Goal: Information Seeking & Learning: Learn about a topic

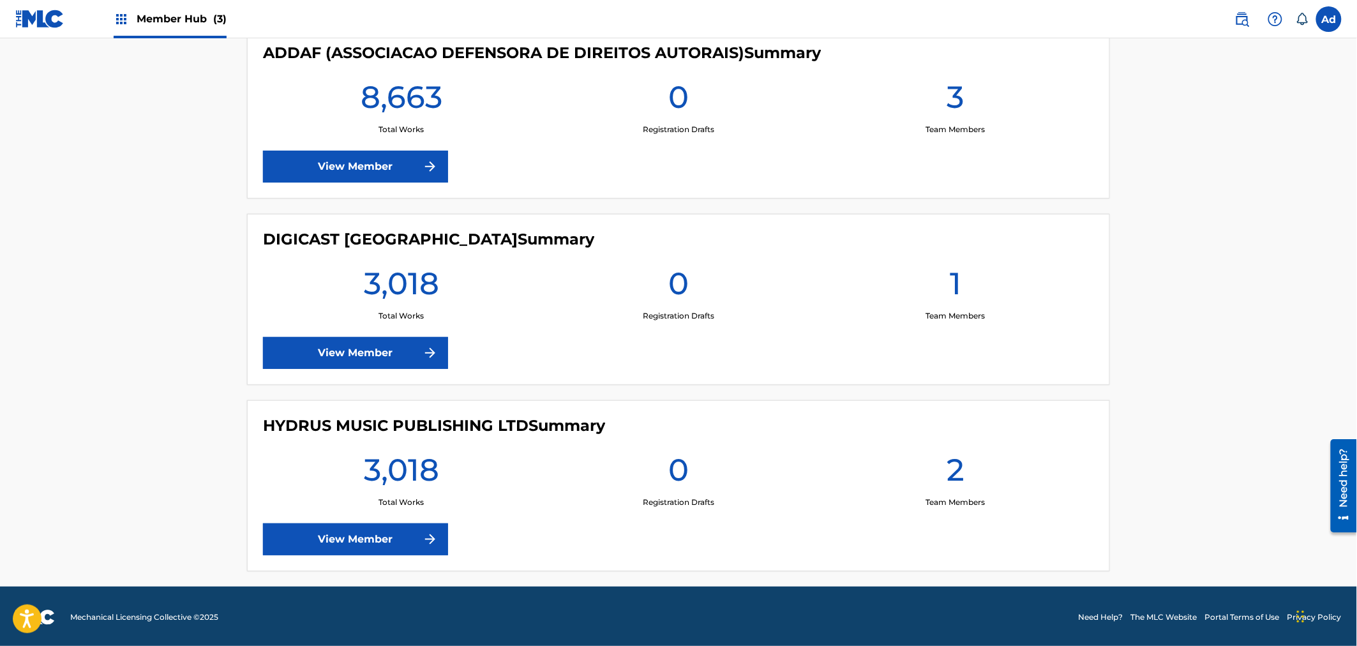
scroll to position [357, 0]
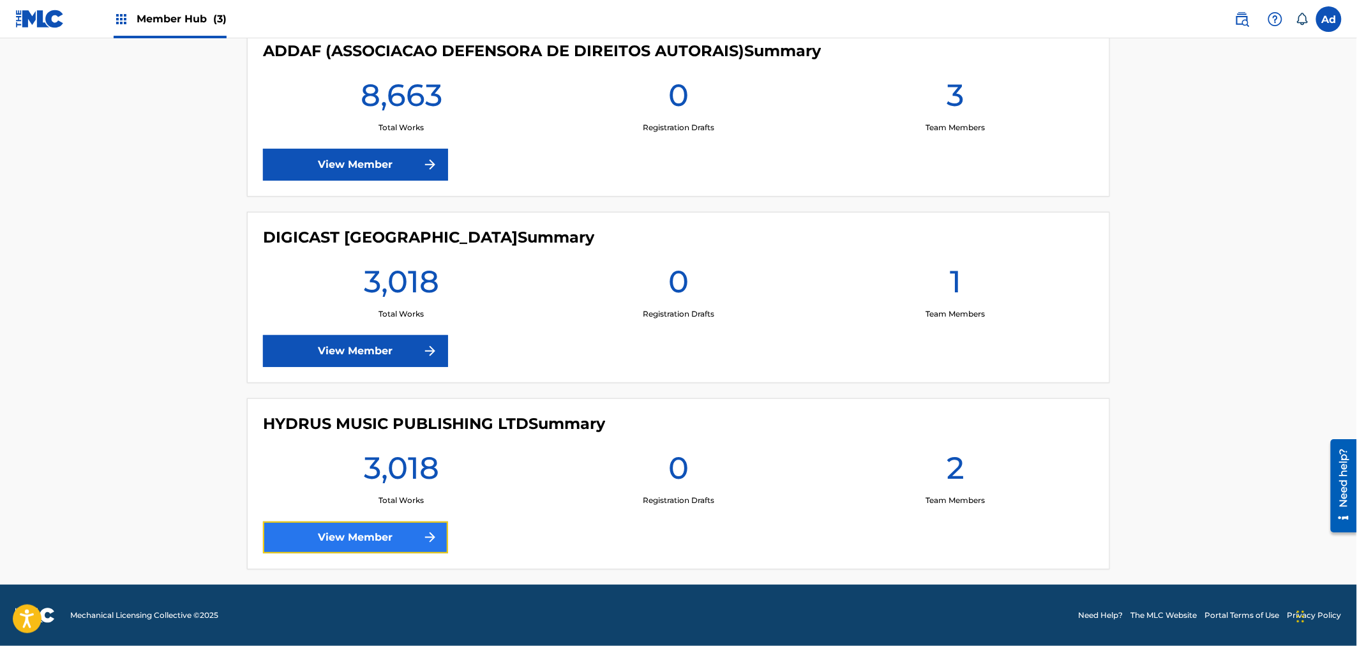
click at [337, 531] on link "View Member" at bounding box center [355, 537] width 185 height 32
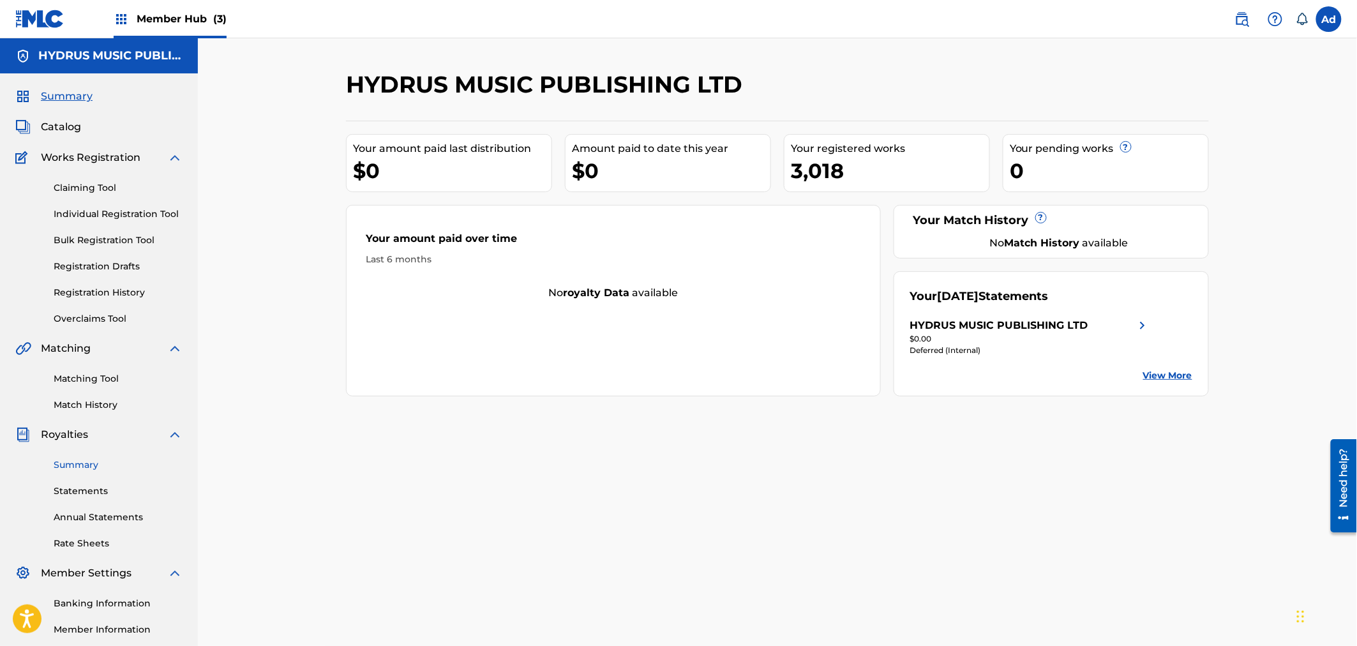
click at [90, 463] on link "Summary" at bounding box center [118, 464] width 129 height 13
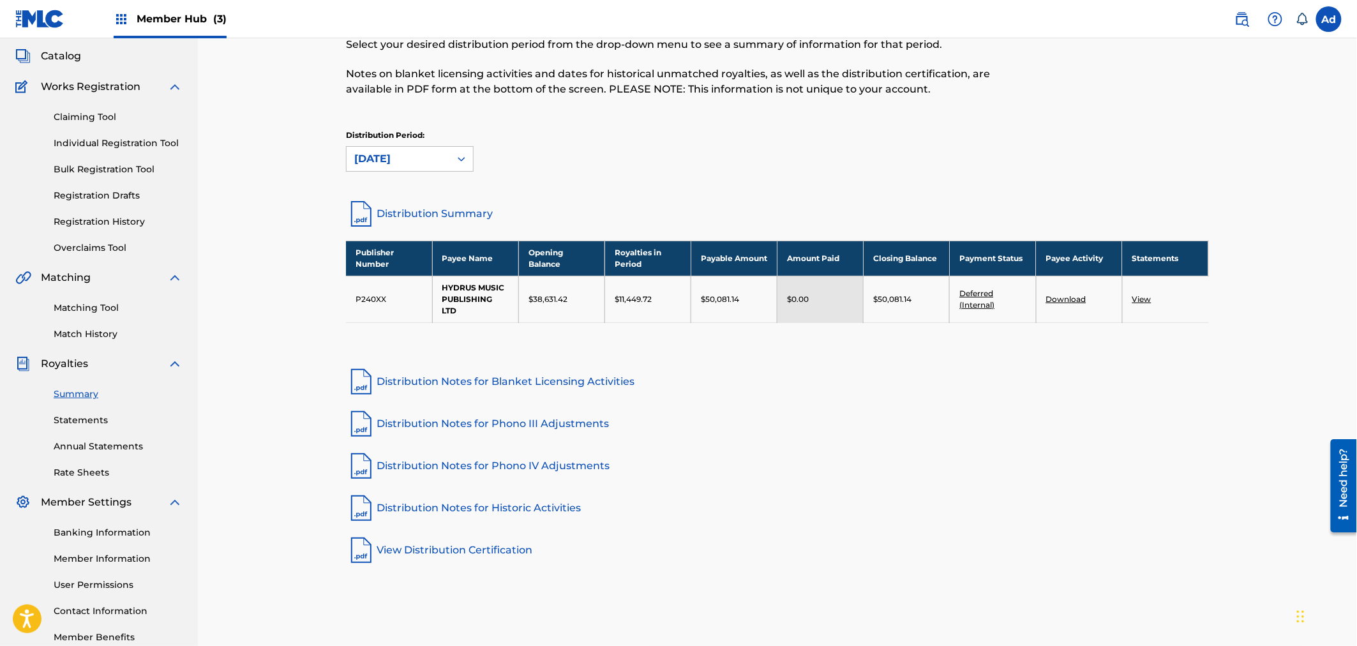
click at [58, 52] on span "Catalog" at bounding box center [61, 55] width 40 height 15
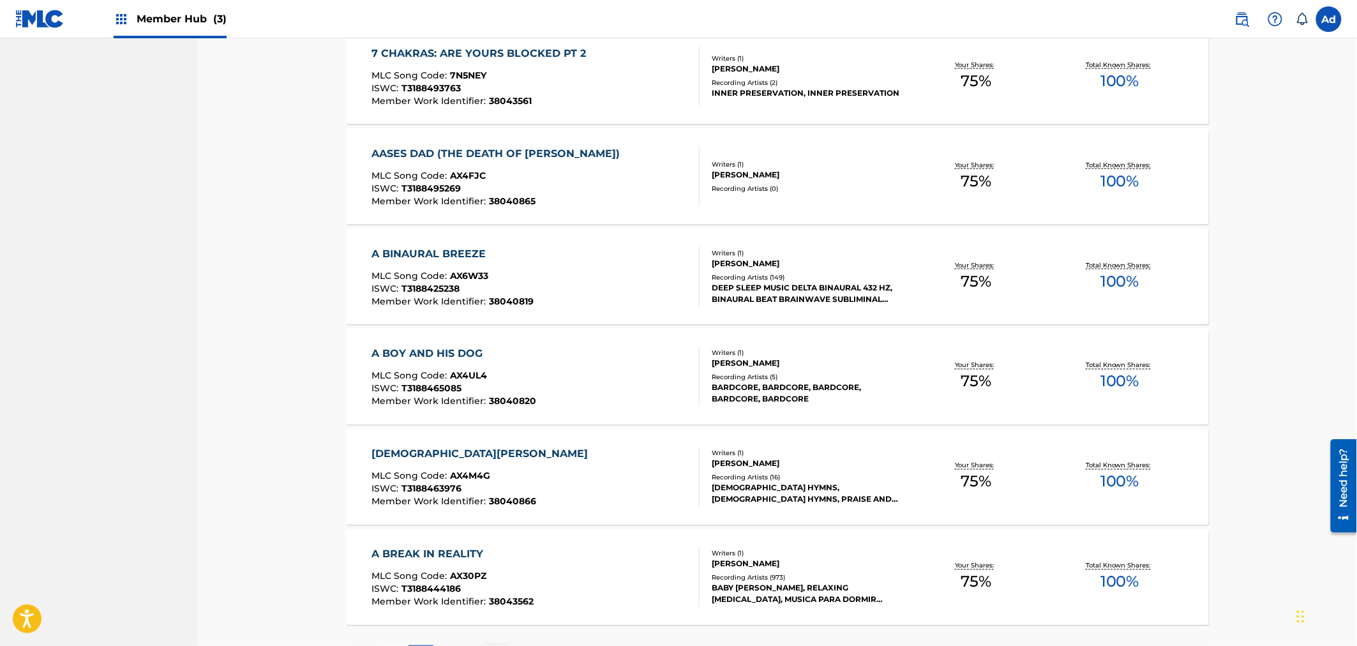
scroll to position [814, 0]
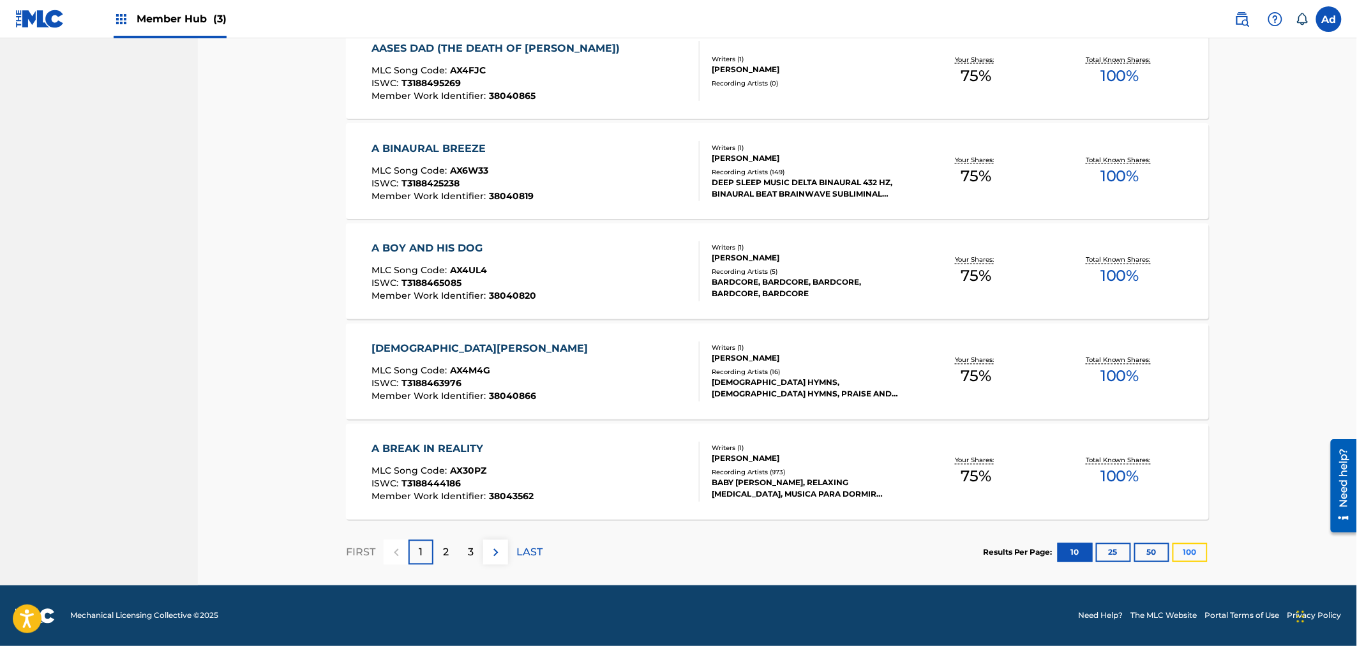
click at [1184, 549] on button "100" at bounding box center [1189, 552] width 35 height 19
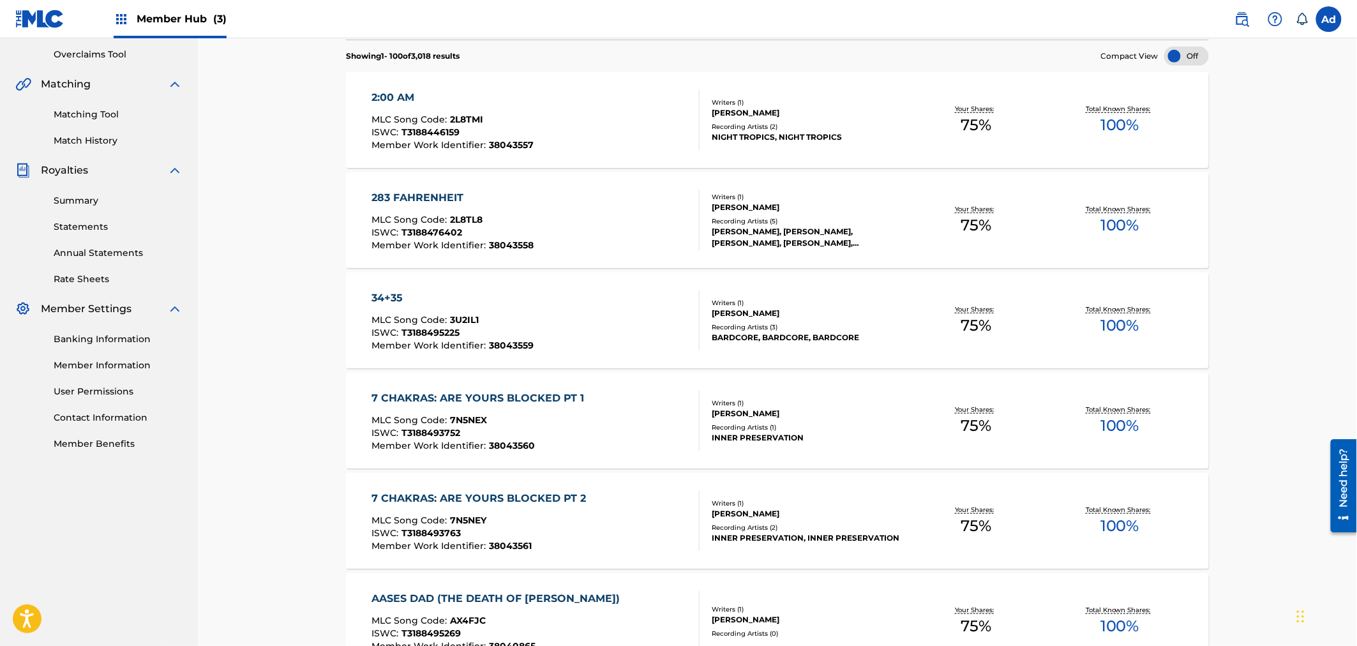
scroll to position [0, 0]
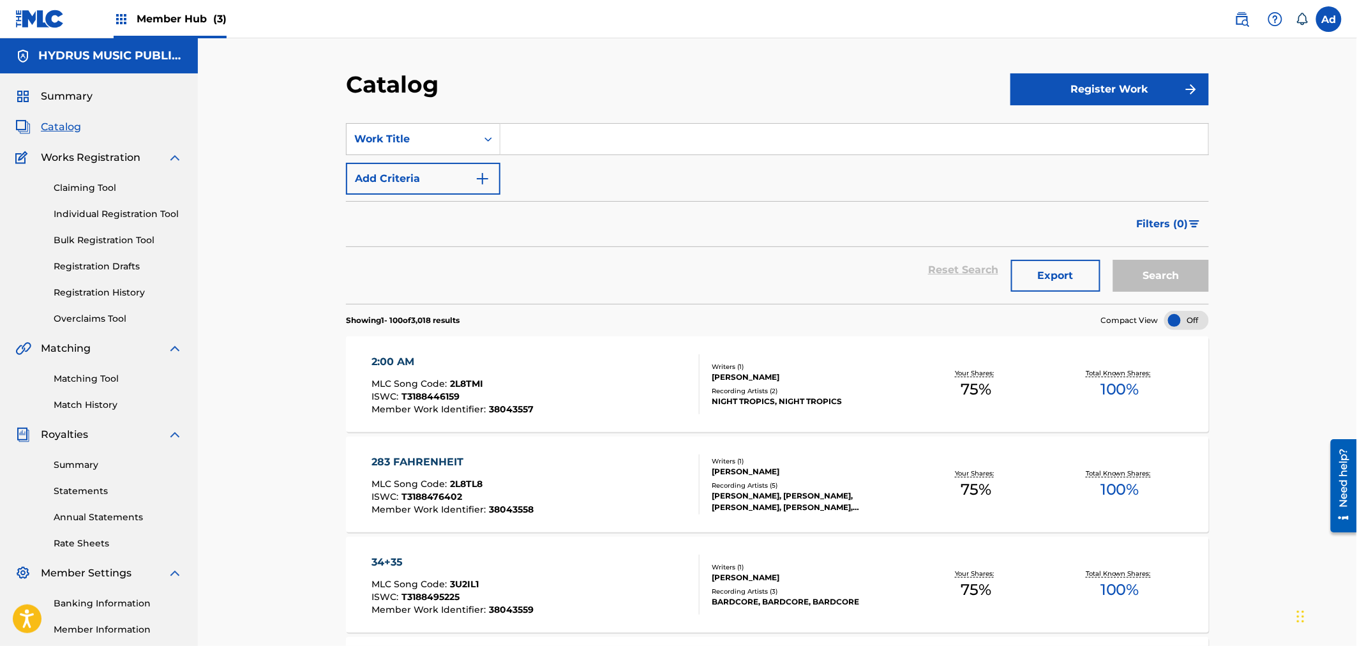
click at [462, 385] on span "2L8TMI" at bounding box center [467, 383] width 33 height 11
